Goal: Obtain resource: Download file/media

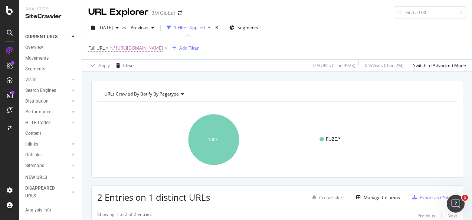
scroll to position [101, 0]
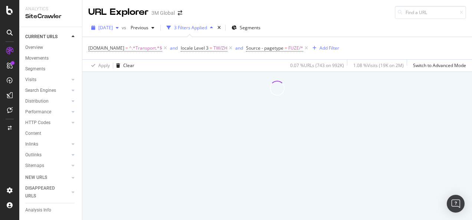
click at [110, 25] on span "[DATE]" at bounding box center [105, 27] width 14 height 6
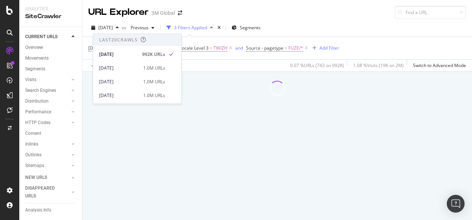
click at [206, 72] on div at bounding box center [276, 88] width 389 height 33
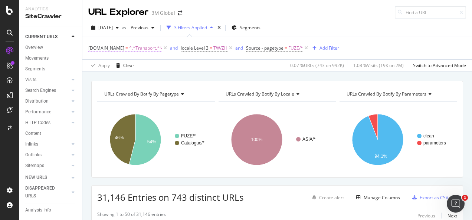
click at [144, 49] on span "^.*Transport.*$" at bounding box center [145, 48] width 33 height 10
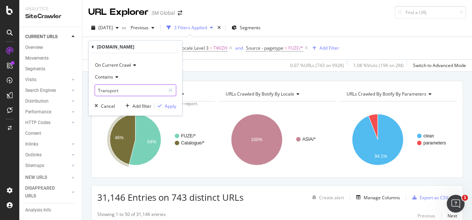
click at [118, 88] on input "Transport" at bounding box center [130, 91] width 70 height 12
type input "Safety"
click at [167, 108] on div "Apply" at bounding box center [170, 106] width 11 height 6
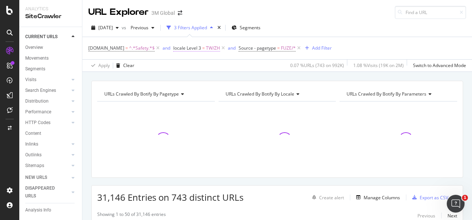
click at [202, 50] on span "=" at bounding box center [203, 48] width 3 height 6
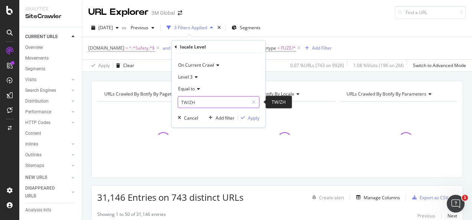
click at [199, 103] on input "TW/ZH" at bounding box center [213, 102] width 70 height 12
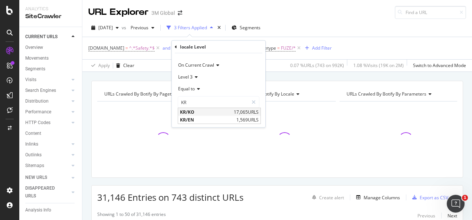
click at [196, 111] on span "KR/KO" at bounding box center [206, 112] width 52 height 6
type input "KR/KO"
click at [246, 119] on div "button" at bounding box center [243, 118] width 10 height 4
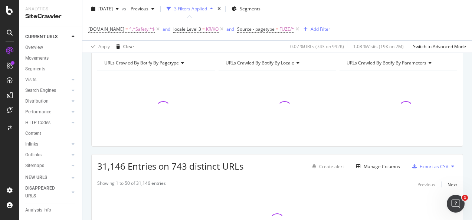
scroll to position [74, 0]
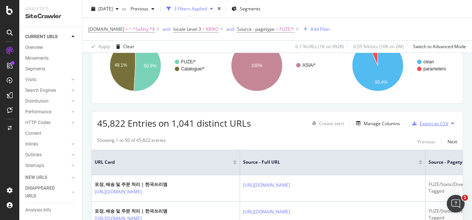
click at [419, 125] on div "Export as CSV" at bounding box center [433, 124] width 29 height 6
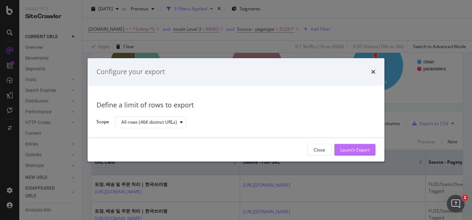
click at [358, 148] on div "Launch Export" at bounding box center [354, 150] width 29 height 6
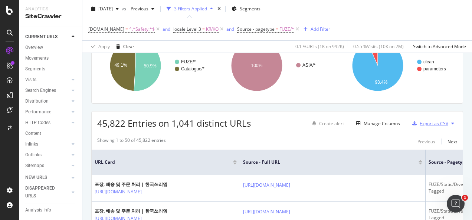
scroll to position [37, 0]
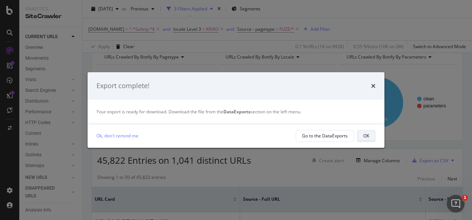
click at [357, 136] on button "OK" at bounding box center [366, 136] width 19 height 12
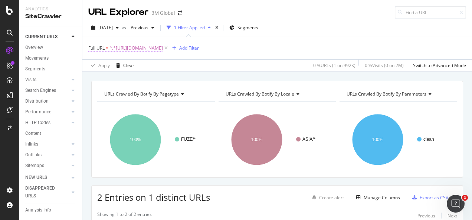
click at [163, 49] on span "^.*https://www.3mcompany.jp/3M/ja_JP/graphics-signage-jp/applications/cwf/.*$" at bounding box center [135, 48] width 53 height 10
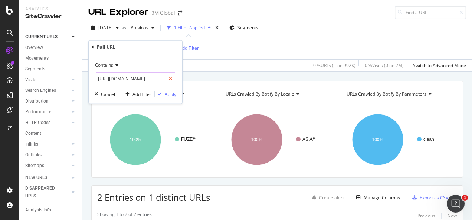
click at [172, 79] on icon at bounding box center [170, 78] width 4 height 5
click at [151, 79] on input "text" at bounding box center [135, 79] width 81 height 12
paste input "https://www.3m.com.my/3M/en_MY/p/d/v100603932/"
type input "https://www.3m.com.my/3M/en_MY/p/d/v100603932/"
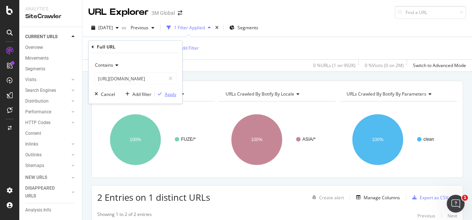
click at [167, 92] on div "Apply" at bounding box center [170, 94] width 11 height 6
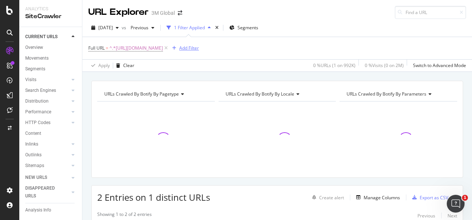
click at [199, 51] on div "Add Filter" at bounding box center [184, 48] width 30 height 8
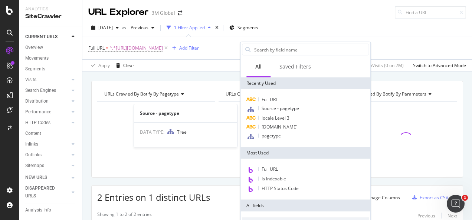
drag, startPoint x: 269, startPoint y: 109, endPoint x: 287, endPoint y: 104, distance: 18.2
click at [270, 109] on span "Source - pagetype" at bounding box center [279, 108] width 37 height 6
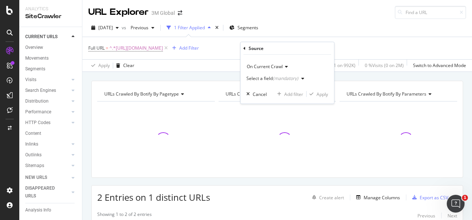
click at [283, 84] on div "Select a field (mandatory)" at bounding box center [276, 78] width 61 height 11
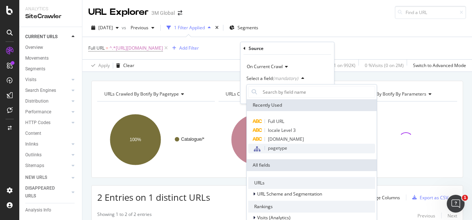
click at [268, 148] on span "pagetype" at bounding box center [277, 148] width 19 height 6
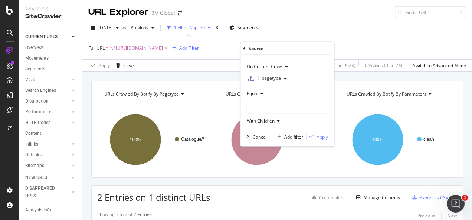
click at [276, 105] on div at bounding box center [287, 108] width 81 height 12
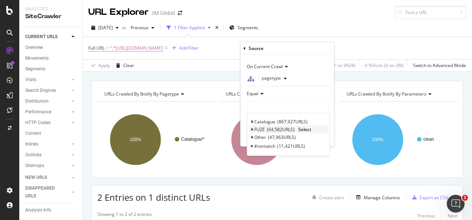
click at [302, 126] on span "Select" at bounding box center [304, 129] width 13 height 6
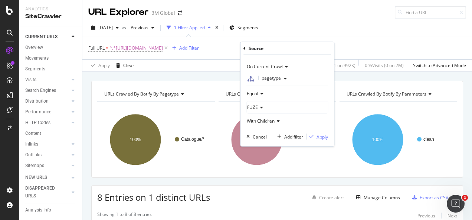
click at [320, 136] on div "Apply" at bounding box center [321, 137] width 11 height 6
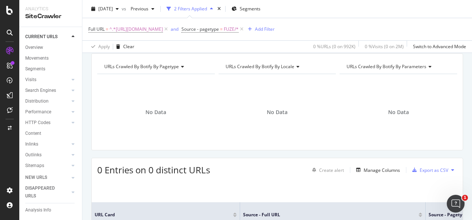
scroll to position [102, 0]
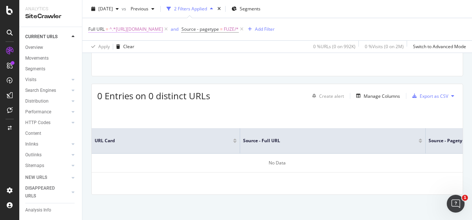
click at [152, 32] on span "^.*https://www.3m.com.my/3M/en_MY/p/d/v100603932/.*$" at bounding box center [135, 29] width 53 height 10
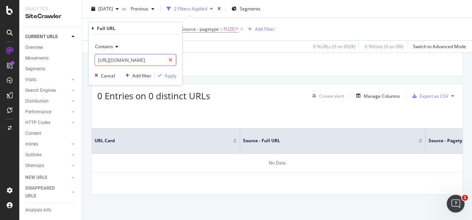
click at [169, 60] on icon at bounding box center [170, 59] width 4 height 5
click at [154, 61] on input "text" at bounding box center [135, 60] width 81 height 12
paste input "https://scotch-brite.3m.com.my/3M/en_MY/p/d/v100603932/"
type input "https://scotch-brite.3m.com.my/3M/en_MY/p/d/v100603932/"
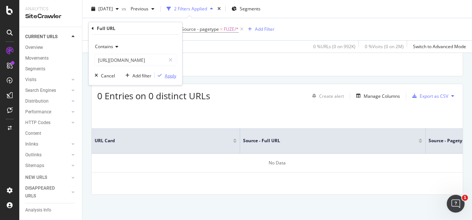
click at [170, 76] on div "Apply" at bounding box center [170, 75] width 11 height 6
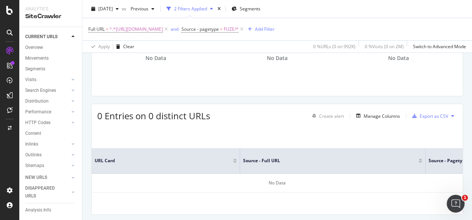
scroll to position [65, 0]
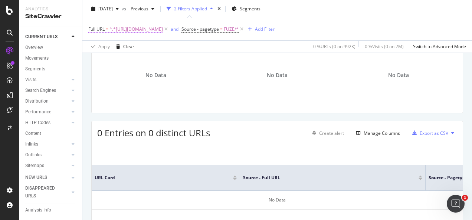
click at [163, 31] on span "^.*https://scotch-brite.3m.com.my/3M/en_MY/p/d/v100603932/.*$" at bounding box center [135, 29] width 53 height 10
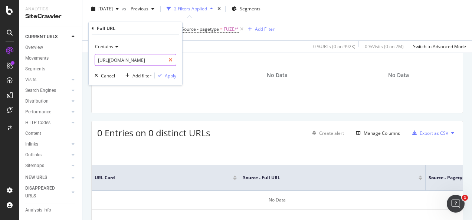
click at [168, 57] on icon at bounding box center [170, 59] width 4 height 5
click at [143, 62] on input "text" at bounding box center [135, 60] width 81 height 12
paste input "https://www.3m.com.my/3M/en_MY/p/d/v101335432/"
type input "https://www.3m.com.my/3M/en_MY/p/d/v101335432/"
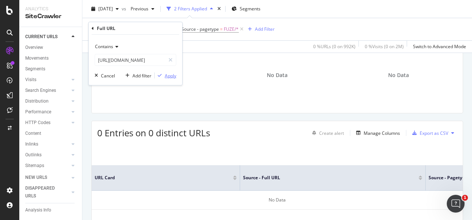
click at [165, 76] on div "Apply" at bounding box center [170, 75] width 11 height 6
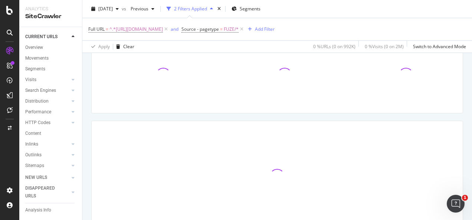
click at [142, 116] on div "URLs Crawled By Botify By pagetype Chart (by Value) Table Expand Export as CSV …" at bounding box center [276, 137] width 389 height 242
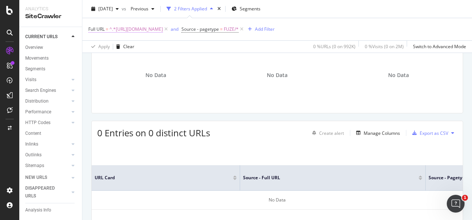
click at [163, 29] on span "^.*https://www.3m.com.my/3M/en_MY/p/d/v101335432/.*$" at bounding box center [135, 29] width 53 height 10
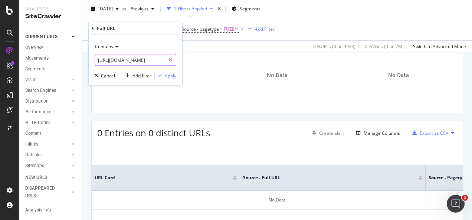
click at [170, 58] on icon at bounding box center [170, 59] width 4 height 5
click at [161, 58] on input "text" at bounding box center [135, 60] width 81 height 12
paste input "https://scotch-brite.3m.com.my/3M/en_MY/p/d/v101335432/"
type input "https://scotch-brite.3m.com.my/3M/en_MY/p/d/v101335432/"
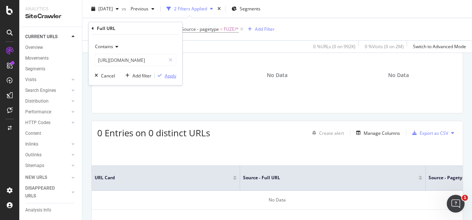
scroll to position [0, 0]
click at [174, 73] on div "Apply" at bounding box center [170, 75] width 11 height 6
click at [163, 29] on span "^.*https://scotch-brite.3m.com.my/3M/en_MY/p/d/v101335432/.*$" at bounding box center [135, 29] width 53 height 10
click at [172, 61] on icon at bounding box center [170, 59] width 4 height 5
click at [161, 60] on input "text" at bounding box center [135, 60] width 81 height 12
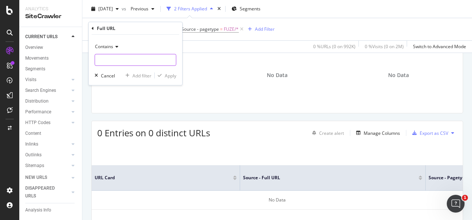
paste input "https://www.3m.com.my/3M/en_MY/p/d/v000191085/"
type input "https://www.3m.com.my/3M/en_MY/p/d/v000191085/"
click at [167, 76] on div "Apply" at bounding box center [170, 75] width 11 height 6
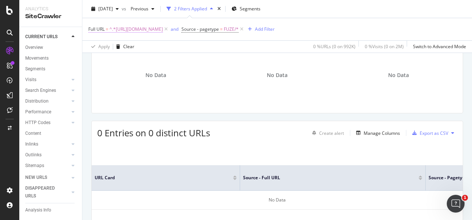
click at [163, 29] on span "^.*https://www.3m.com.my/3M/en_MY/p/d/v000191085/.*$" at bounding box center [135, 29] width 53 height 10
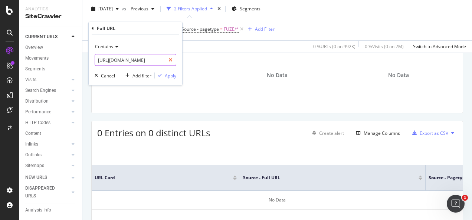
click at [174, 59] on div at bounding box center [170, 60] width 11 height 12
click at [163, 58] on input "text" at bounding box center [135, 60] width 81 height 12
paste input "https://scotch-brite.3m.com.my/3M/en_MY/p/d/v000191085/"
type input "https://scotch-brite.3m.com.my/3M/en_MY/p/d/v000191085/"
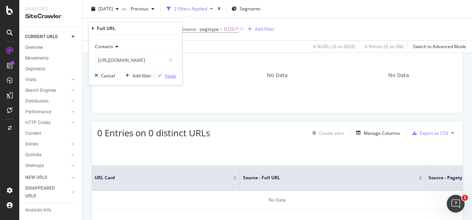
click at [167, 75] on div "Apply" at bounding box center [170, 75] width 11 height 6
click at [163, 30] on span "^.*https://scotch-brite.3m.com.my/3M/en_MY/p/d/v000191085/.*$" at bounding box center [135, 29] width 53 height 10
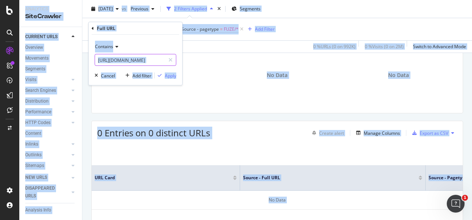
click at [161, 59] on input "https://scotch-brite.3m.com.my/3M/en_MY/p/d/v000191085/" at bounding box center [130, 60] width 70 height 12
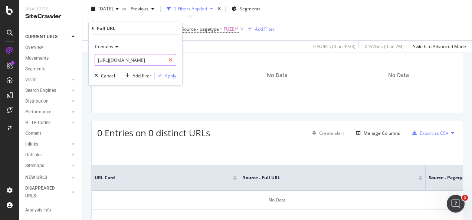
click at [173, 60] on div at bounding box center [170, 60] width 11 height 12
click at [163, 60] on input "text" at bounding box center [135, 60] width 81 height 12
paste input "https://www.3mcompany.jp/3M/ja_JP/electronics-jp/industrial-manufacturing/"
type input "https://www.3mcompany.jp/3M/ja_JP/electronics-jp/industrial-manufacturing/"
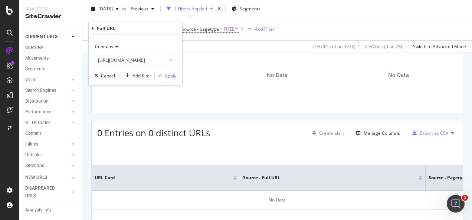
click at [166, 75] on div "Apply" at bounding box center [170, 75] width 11 height 6
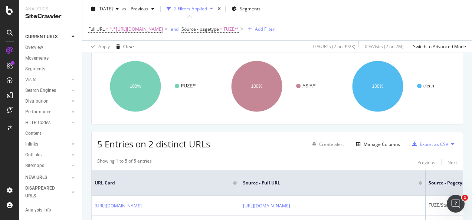
scroll to position [74, 0]
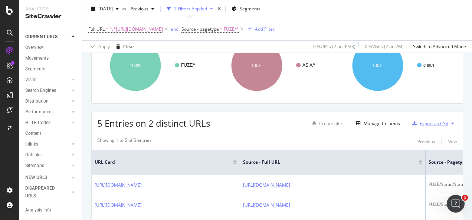
click at [419, 122] on div "Export as CSV" at bounding box center [433, 124] width 29 height 6
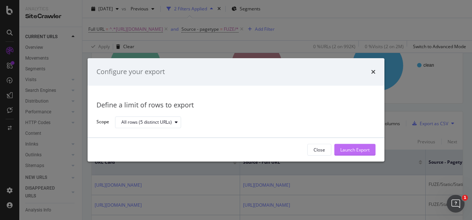
click at [360, 150] on div "Launch Export" at bounding box center [354, 150] width 29 height 6
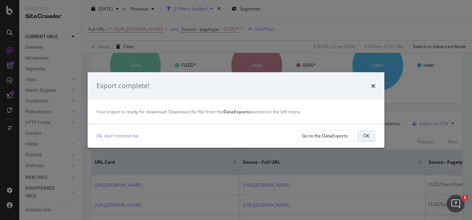
click at [366, 136] on div "OK" at bounding box center [366, 136] width 6 height 6
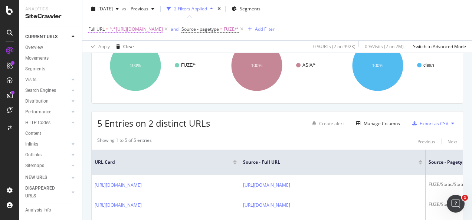
click at [159, 27] on span "^.*https://www.3mcompany.jp/3M/ja_JP/electronics-jp/industrial-manufacturing/.*$" at bounding box center [135, 29] width 53 height 10
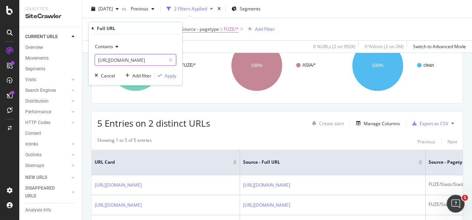
click at [171, 57] on icon at bounding box center [170, 59] width 4 height 5
click at [150, 57] on input "text" at bounding box center [135, 60] width 81 height 12
paste input "https://www.3mcompany.jp/3M/ja_JP/electronics-jp/industrial-manufacturing/fc440…"
type input "https://www.3mcompany.jp/3M/ja_JP/electronics-jp/industrial-manufacturing/fc440…"
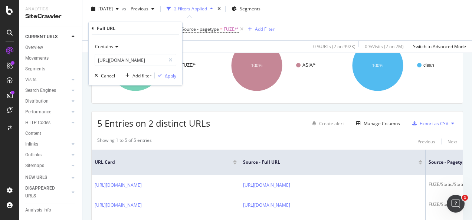
scroll to position [0, 0]
click at [165, 73] on div "Apply" at bounding box center [170, 75] width 11 height 6
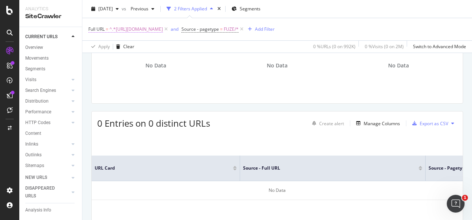
click at [163, 32] on span "^.*https://www.3mcompany.jp/3M/ja_JP/electronics-jp/industrial-manufacturing/fc…" at bounding box center [135, 29] width 53 height 10
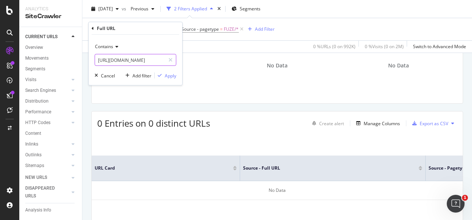
click at [169, 62] on icon at bounding box center [170, 59] width 4 height 5
click at [155, 60] on input "text" at bounding box center [135, 60] width 81 height 12
paste input "https://www.3mcompany.jp/3M/ja_JP/electronics-jp/industrial-manufacturing/film/"
type input "https://www.3mcompany.jp/3M/ja_JP/electronics-jp/industrial-manufacturing/film/"
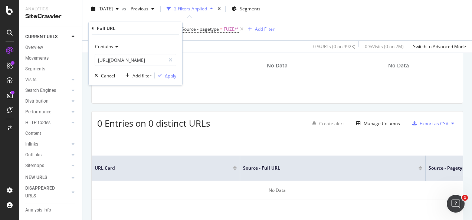
scroll to position [0, 0]
click at [167, 75] on div "Apply" at bounding box center [170, 75] width 11 height 6
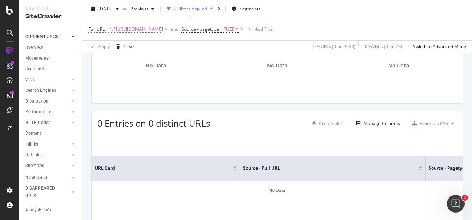
click at [163, 32] on span "^.*https://www.3mcompany.jp/3M/ja_JP/electronics-jp/industrial-manufacturing/fi…" at bounding box center [135, 29] width 53 height 10
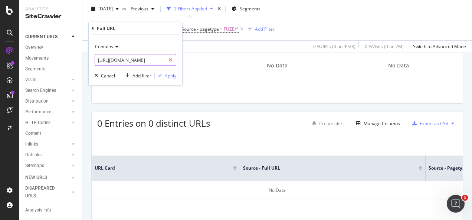
click at [169, 60] on icon at bounding box center [170, 59] width 4 height 5
click at [157, 60] on input "text" at bounding box center [135, 60] width 81 height 12
paste input "https://www.3mcompany.jp/3M/ja_JP/electronics-jp/industrial-manufacturing/conta…"
type input "https://www.3mcompany.jp/3M/ja_JP/electronics-jp/industrial-manufacturing/conta…"
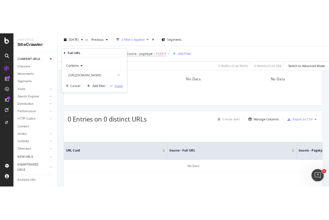
scroll to position [0, 0]
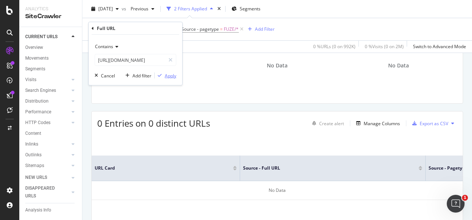
click at [165, 73] on div "Apply" at bounding box center [170, 75] width 11 height 6
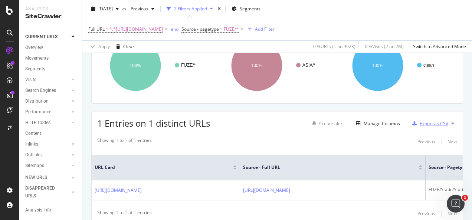
click at [418, 118] on div "Export as CSV" at bounding box center [428, 123] width 39 height 11
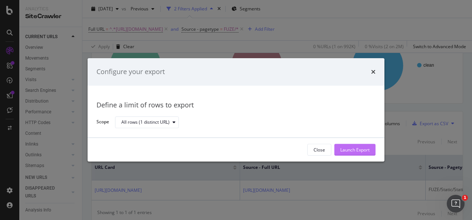
click at [344, 147] on div "Launch Export" at bounding box center [354, 150] width 29 height 6
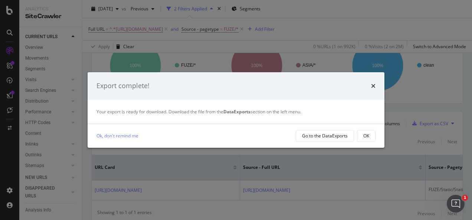
click at [361, 138] on button "OK" at bounding box center [366, 136] width 19 height 12
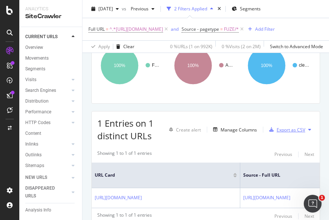
scroll to position [85, 0]
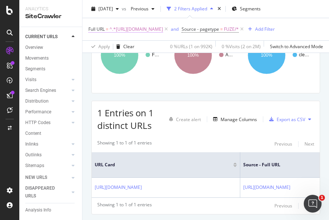
click at [156, 30] on span "^.*https://www.3mcompany.jp/3M/ja_JP/electronics-jp/industrial-manufacturing/co…" at bounding box center [135, 29] width 53 height 10
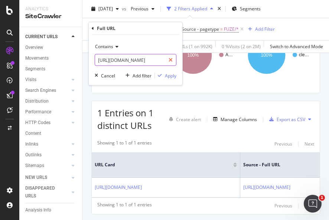
click at [174, 59] on div at bounding box center [170, 60] width 11 height 12
click at [158, 59] on input "text" at bounding box center [135, 60] width 81 height 12
paste input "https://www.3mcompany.jp/3M/ja_JP/electronics-jp/industrial-manufacturing/"
type input "https://www.3mcompany.jp/3M/ja_JP/electronics-jp/industrial-manufacturing/"
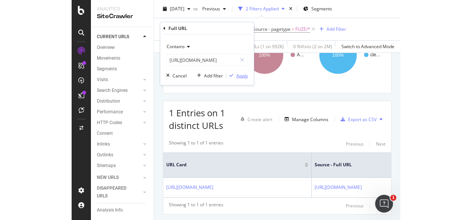
scroll to position [0, 0]
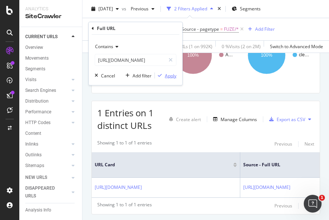
click at [173, 78] on div "Apply" at bounding box center [170, 75] width 11 height 6
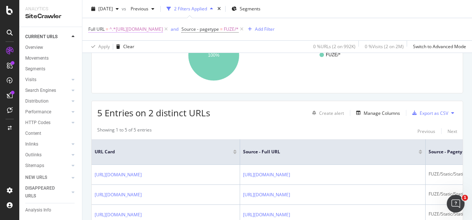
scroll to position [20, 0]
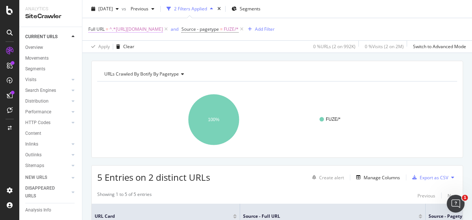
click at [163, 32] on span "^.*https://www.3mcompany.jp/3M/ja_JP/electronics-jp/industrial-manufacturing/.*$" at bounding box center [135, 29] width 53 height 10
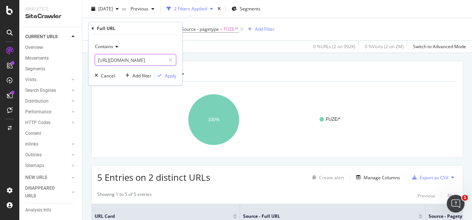
drag, startPoint x: 174, startPoint y: 59, endPoint x: 165, endPoint y: 59, distance: 8.9
click at [171, 59] on div at bounding box center [170, 60] width 11 height 12
click at [165, 59] on input "text" at bounding box center [135, 60] width 81 height 12
paste input "https://www.3mcompany.jp/3M/ja_JP/communications-infrastructure-jp/applications…"
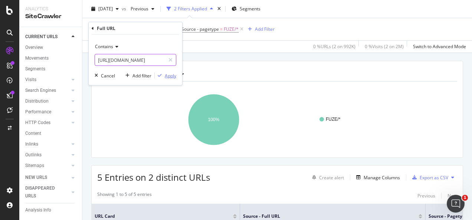
type input "https://www.3mcompany.jp/3M/ja_JP/communications-infrastructure-jp/applications…"
click at [172, 74] on div "Apply" at bounding box center [170, 75] width 11 height 6
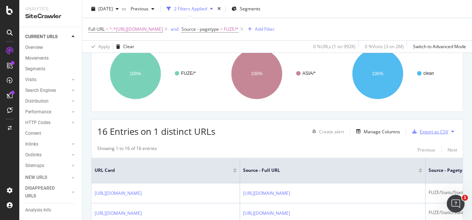
scroll to position [57, 0]
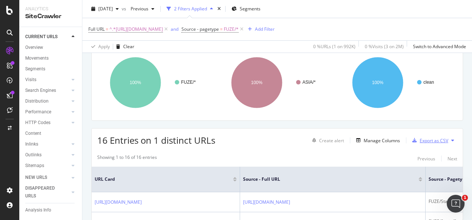
click at [422, 139] on div "Export as CSV" at bounding box center [433, 141] width 29 height 6
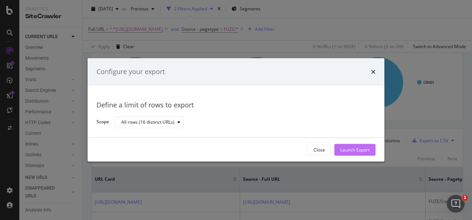
click at [350, 148] on div "Launch Export" at bounding box center [354, 150] width 29 height 6
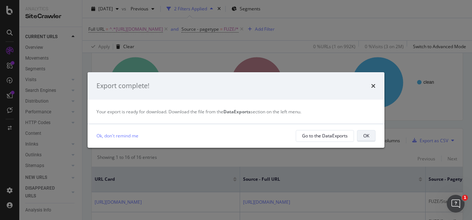
click at [369, 132] on div "OK" at bounding box center [366, 136] width 6 height 10
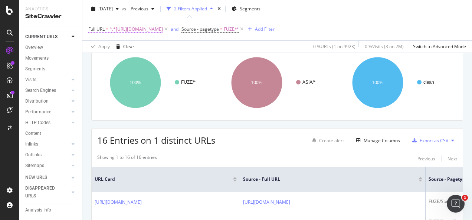
click at [163, 30] on span "^.*https://www.3mcompany.jp/3M/ja_JP/communications-infrastructure-jp/applicati…" at bounding box center [135, 29] width 53 height 10
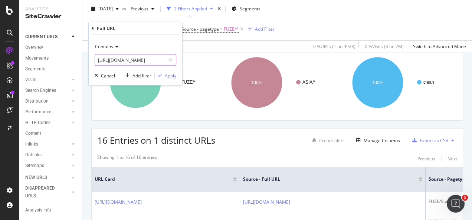
click at [169, 58] on icon at bounding box center [170, 59] width 4 height 5
click at [158, 59] on input "text" at bounding box center [135, 60] width 81 height 12
paste input "https://www.3mcompany.jp/3M/ja_JP/communications-infrastructure-jp/resources/bl…"
type input "https://www.3mcompany.jp/3M/ja_JP/communications-infrastructure-jp/resources/bl…"
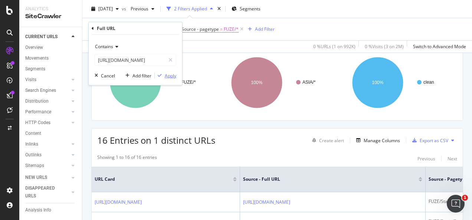
click at [168, 74] on div "Apply" at bounding box center [170, 75] width 11 height 6
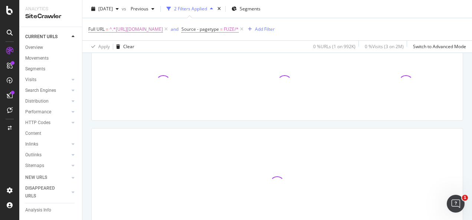
scroll to position [66, 0]
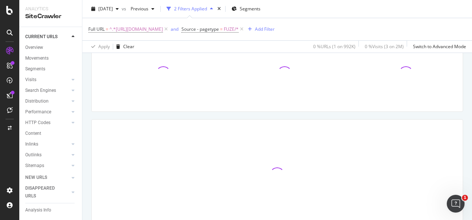
click at [173, 122] on div "URLs Crawled By Botify By pagetype Chart (by Value) Table Expand Export as CSV …" at bounding box center [276, 136] width 389 height 242
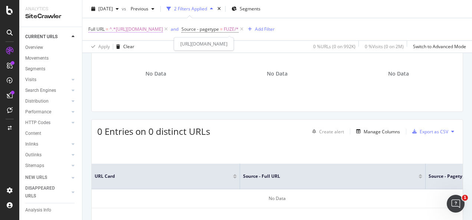
click at [149, 29] on span "^.*https://www.3mcompany.jp/3M/ja_JP/communications-infrastructure-jp/resources…" at bounding box center [135, 29] width 53 height 10
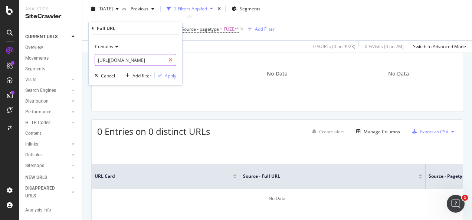
click at [172, 60] on icon at bounding box center [170, 59] width 4 height 5
click at [157, 59] on input "text" at bounding box center [135, 60] width 81 height 12
paste input "https://www.3m.com.sg/3M/en_SG/interconnect-sg/support/"
type input "https://www.3m.com.sg/3M/en_SG/interconnect-sg/support/"
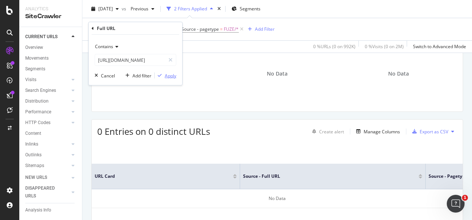
click at [168, 73] on div "Apply" at bounding box center [170, 75] width 11 height 6
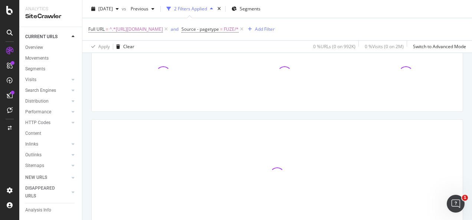
scroll to position [57, 0]
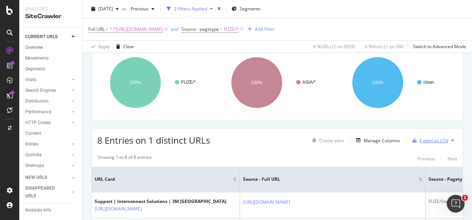
click at [421, 141] on div "Export as CSV" at bounding box center [433, 141] width 29 height 6
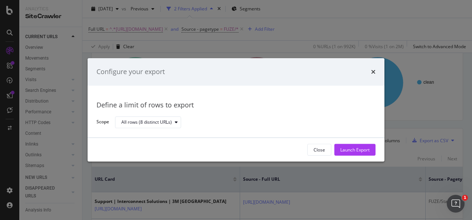
click at [369, 151] on button "Launch Export" at bounding box center [354, 150] width 41 height 12
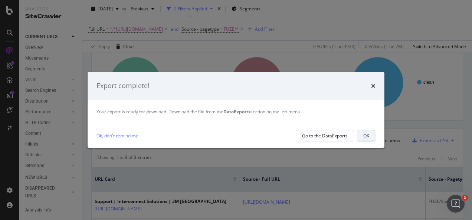
click at [365, 140] on div "OK" at bounding box center [366, 136] width 6 height 10
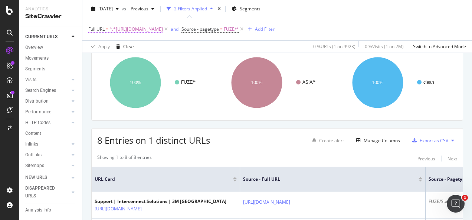
click at [163, 33] on span "^.*https://www.3m.com.sg/3M/en_SG/interconnect-sg/support/.*$" at bounding box center [135, 29] width 53 height 10
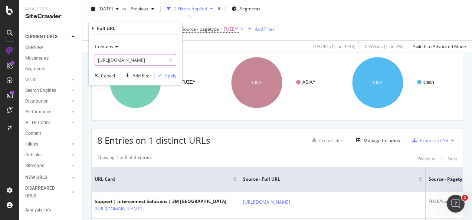
click at [174, 60] on div at bounding box center [170, 60] width 11 height 12
click at [162, 60] on input "text" at bounding box center [135, 60] width 81 height 12
paste input "https://www.3m.com.sg/3M/en_SG/interconnect-sg/"
type input "https://www.3m.com.sg/3M/en_SG/interconnect-sg/"
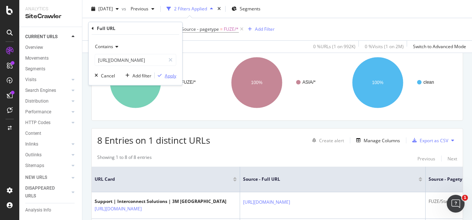
scroll to position [0, 0]
click at [167, 75] on div "Apply" at bounding box center [170, 75] width 11 height 6
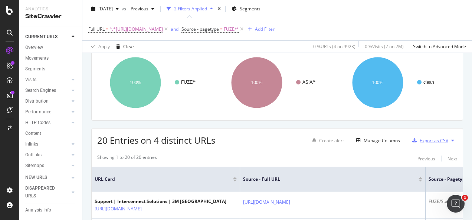
click at [421, 139] on div "Export as CSV" at bounding box center [433, 141] width 29 height 6
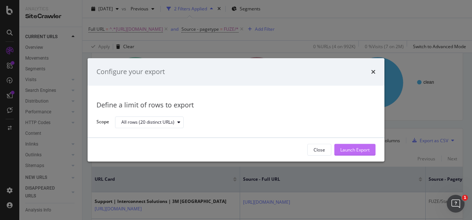
click at [364, 152] on div "Launch Export" at bounding box center [354, 150] width 29 height 6
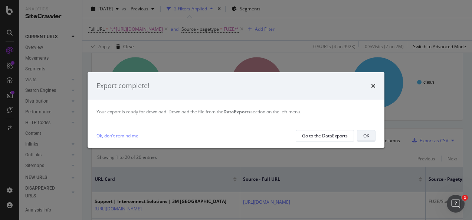
click at [365, 135] on div "OK" at bounding box center [366, 136] width 6 height 6
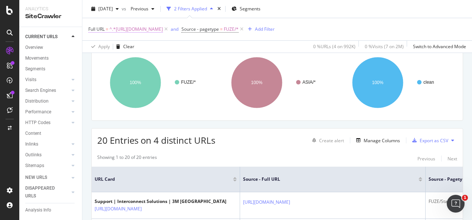
click at [163, 30] on span "^.*https://www.3m.com.sg/3M/en_SG/interconnect-sg/.*$" at bounding box center [135, 29] width 53 height 10
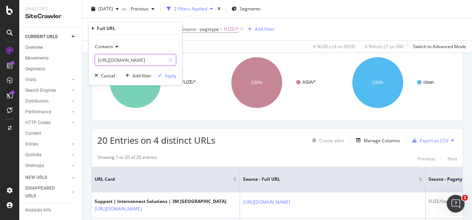
click at [155, 59] on input "https://www.3m.com.sg/3M/en_SG/interconnect-sg/" at bounding box center [130, 60] width 70 height 12
click at [168, 62] on div at bounding box center [170, 60] width 11 height 12
click at [159, 61] on input "text" at bounding box center [135, 60] width 81 height 12
paste input "https://www.3m.com.sg/3M/en_SG/interconnect-sg/resources/"
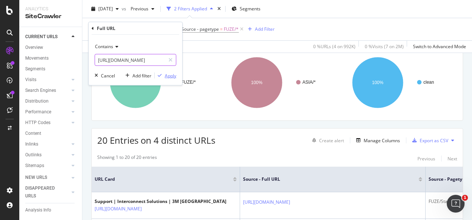
type input "https://www.3m.com.sg/3M/en_SG/interconnect-sg/resources/"
click at [170, 76] on div "Apply" at bounding box center [170, 75] width 11 height 6
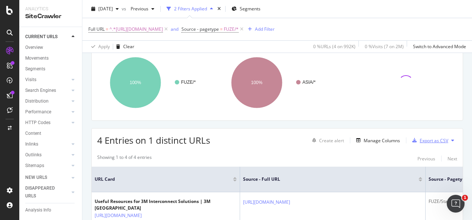
click at [431, 142] on div "Export as CSV" at bounding box center [433, 141] width 29 height 6
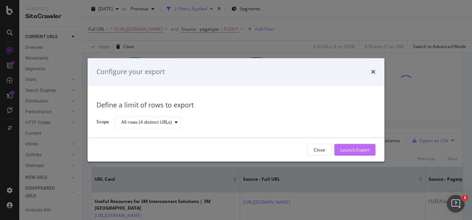
click at [364, 150] on div "Launch Export" at bounding box center [354, 150] width 29 height 6
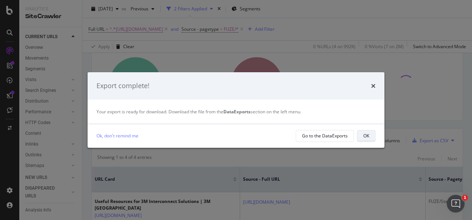
click at [365, 135] on div "OK" at bounding box center [366, 136] width 6 height 6
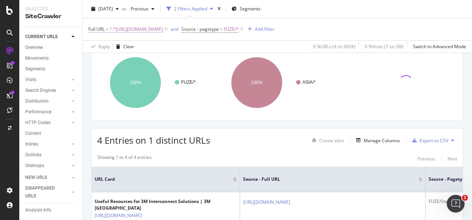
click at [163, 29] on span "^.*https://www.3m.com.sg/3M/en_SG/interconnect-sg/resources/.*$" at bounding box center [135, 29] width 53 height 10
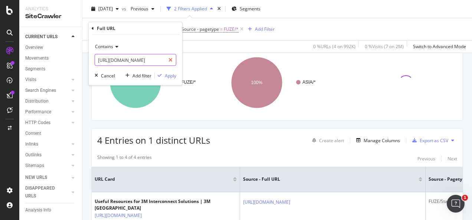
drag, startPoint x: 170, startPoint y: 59, endPoint x: 158, endPoint y: 58, distance: 12.6
click at [169, 59] on icon at bounding box center [170, 59] width 4 height 5
click at [158, 58] on input "text" at bounding box center [135, 60] width 81 height 12
paste input "https://www.3m.com.sg/3M/en_SG/interconnect-sg/twinax/"
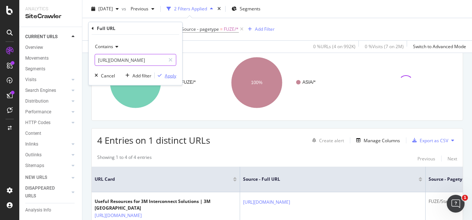
type input "https://www.3m.com.sg/3M/en_SG/interconnect-sg/twinax/"
click at [168, 76] on div "Apply" at bounding box center [170, 75] width 11 height 6
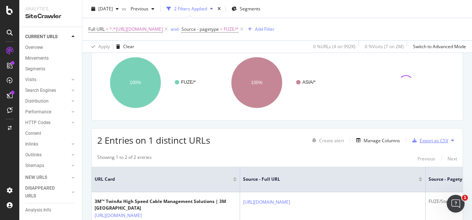
click at [435, 144] on div "Export as CSV" at bounding box center [428, 140] width 39 height 11
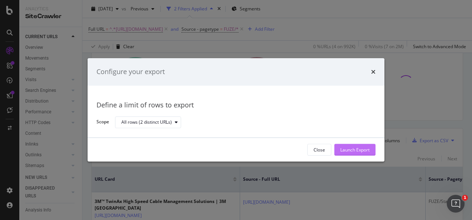
click at [365, 148] on div "Launch Export" at bounding box center [354, 150] width 29 height 6
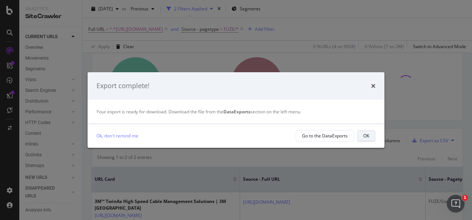
click at [367, 138] on div "OK" at bounding box center [366, 136] width 6 height 6
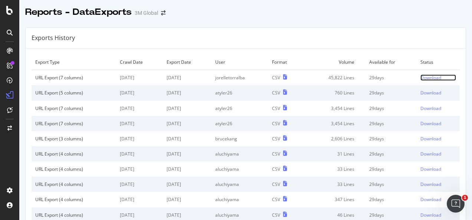
click at [431, 75] on div "Download" at bounding box center [430, 78] width 21 height 6
click at [426, 92] on div "Download" at bounding box center [430, 93] width 21 height 6
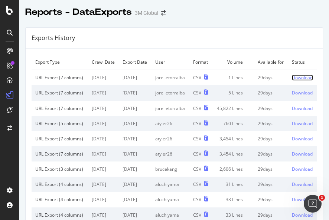
click at [294, 81] on div "Download" at bounding box center [302, 78] width 21 height 6
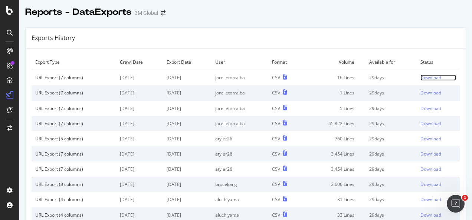
click at [423, 77] on div "Download" at bounding box center [430, 78] width 21 height 6
click at [422, 122] on div "Download" at bounding box center [430, 124] width 21 height 6
click at [420, 107] on div "Download" at bounding box center [430, 108] width 21 height 6
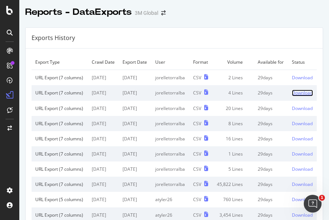
click at [292, 96] on div "Download" at bounding box center [302, 93] width 21 height 6
click at [294, 81] on div "Download" at bounding box center [302, 78] width 21 height 6
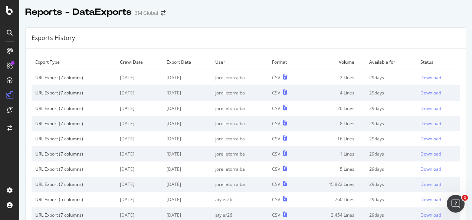
click at [323, 33] on div "Exports History" at bounding box center [246, 38] width 440 height 21
